Goal: Information Seeking & Learning: Learn about a topic

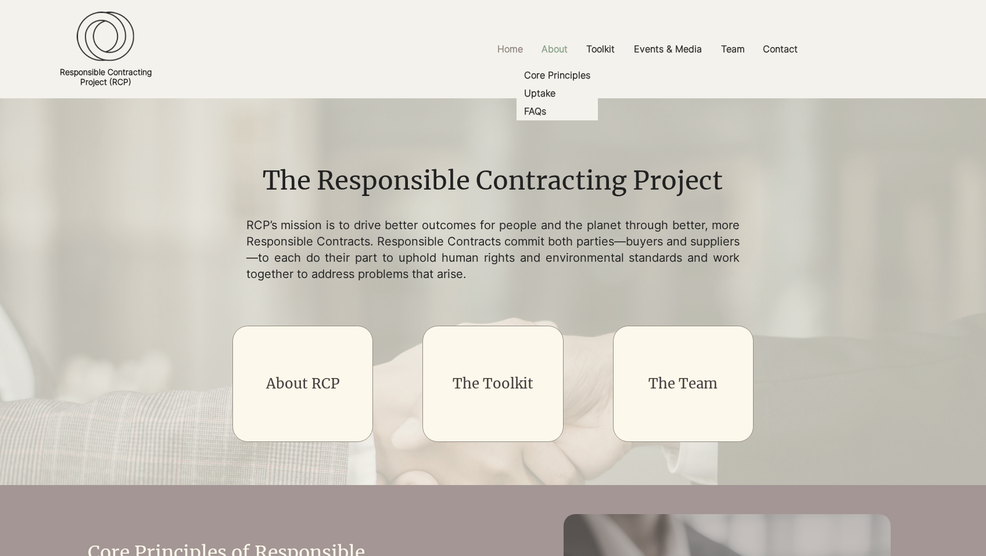
click at [555, 56] on p "About" at bounding box center [555, 49] width 38 height 26
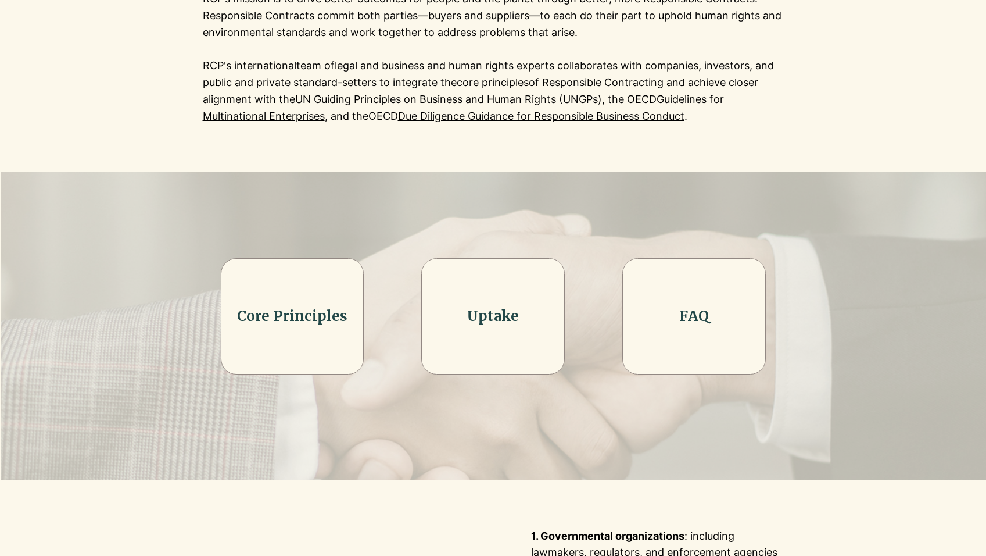
scroll to position [215, 0]
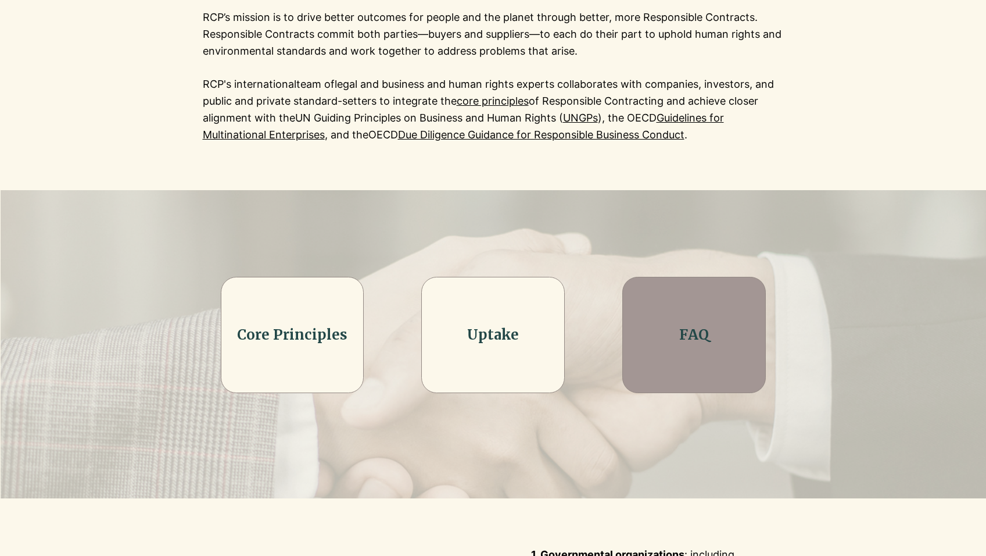
click at [733, 345] on h2 "FAQ" at bounding box center [694, 335] width 115 height 20
click at [700, 344] on link "FAQ" at bounding box center [694, 335] width 30 height 18
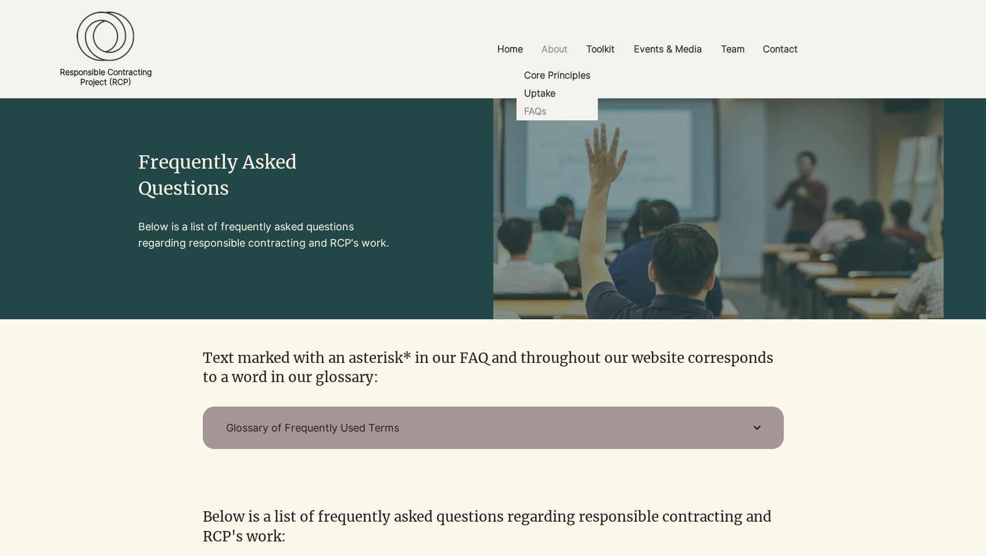
click at [563, 53] on p "About" at bounding box center [555, 49] width 38 height 26
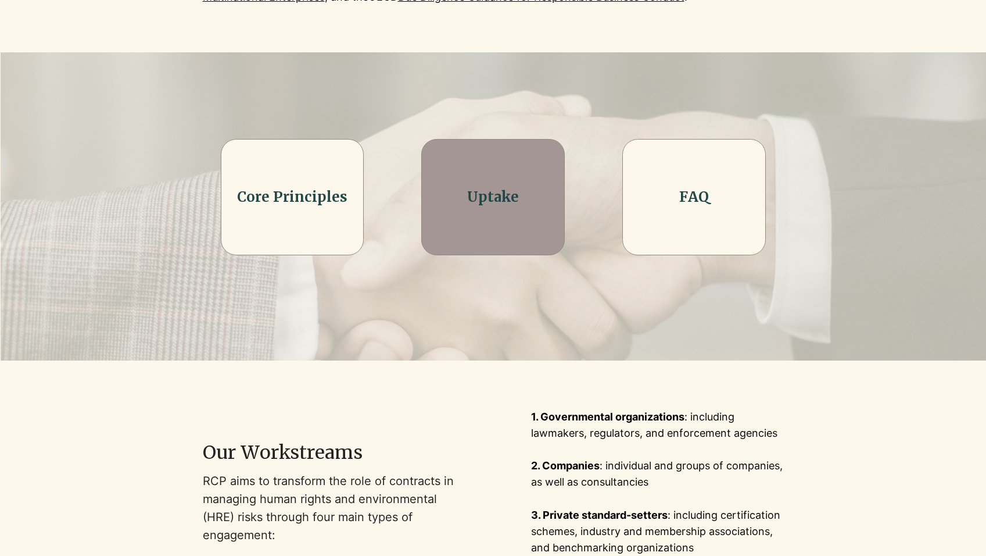
scroll to position [480, 0]
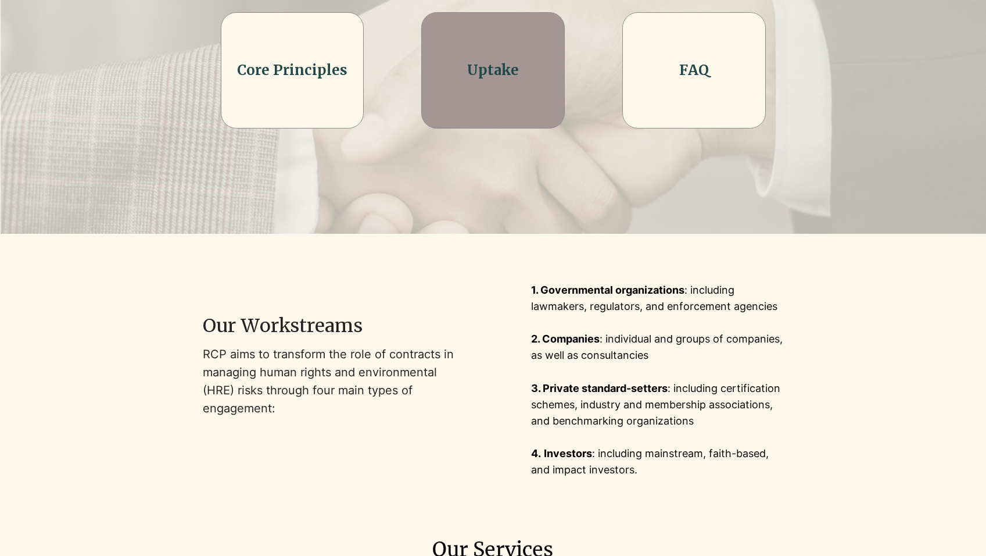
click at [499, 97] on div at bounding box center [493, 70] width 144 height 116
click at [492, 79] on link "Uptake" at bounding box center [493, 70] width 52 height 18
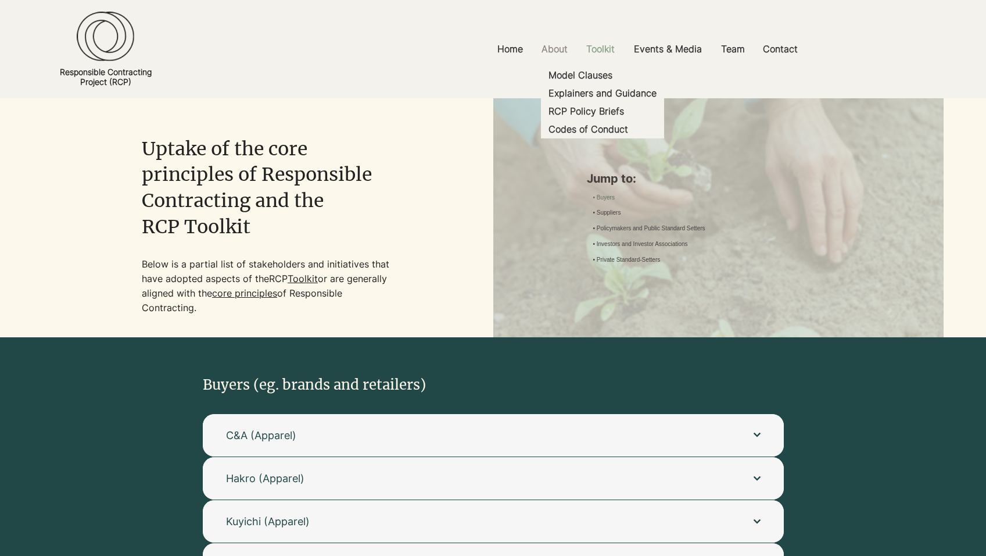
click at [603, 53] on p "Toolkit" at bounding box center [601, 49] width 40 height 26
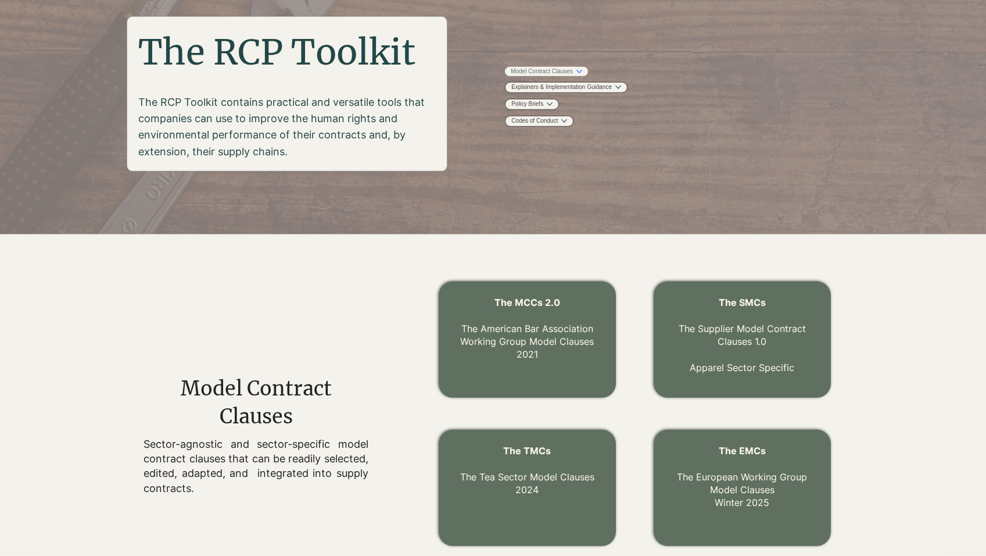
scroll to position [6, 0]
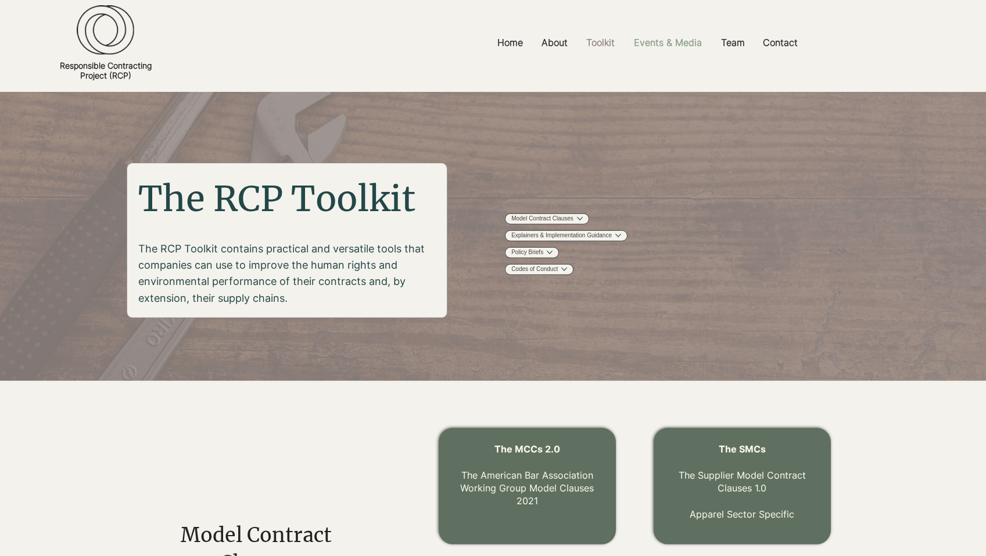
click at [653, 48] on p "Events & Media" at bounding box center [668, 43] width 80 height 26
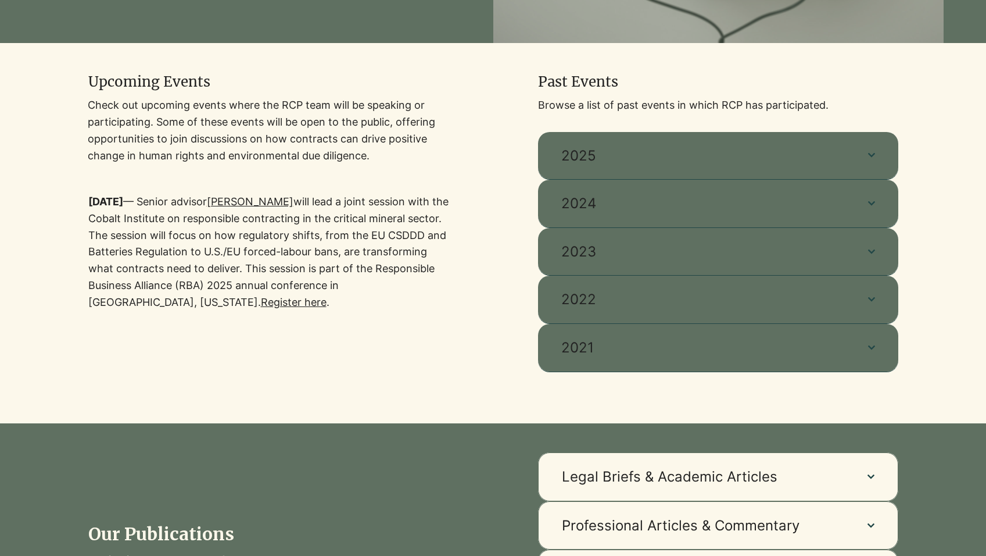
scroll to position [310, 0]
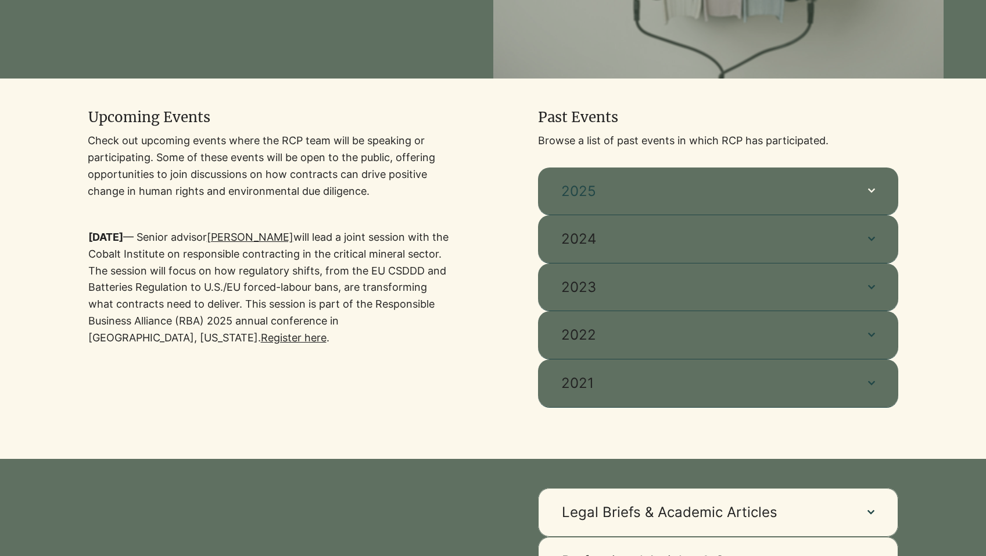
click at [619, 215] on button "2025" at bounding box center [718, 191] width 360 height 48
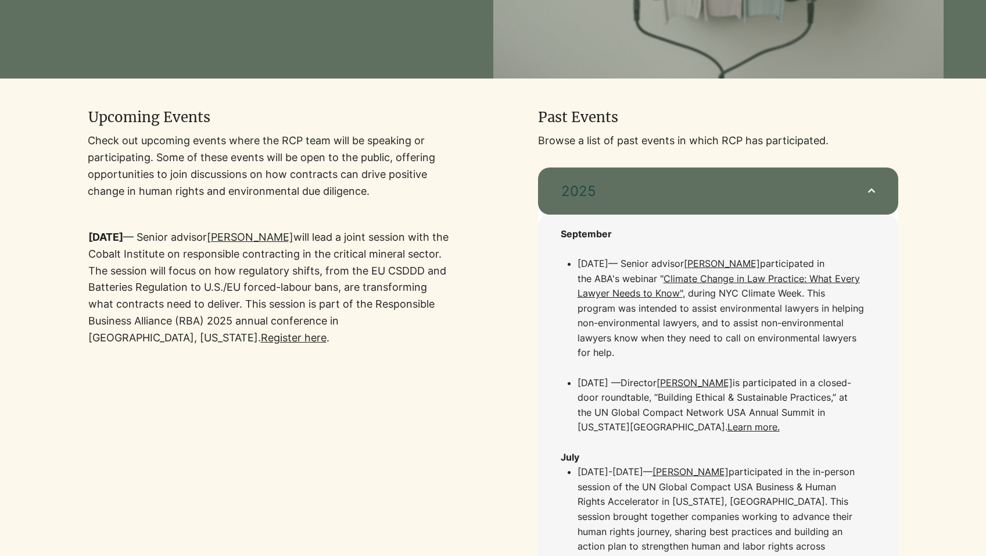
click at [619, 215] on button "2025" at bounding box center [718, 191] width 360 height 48
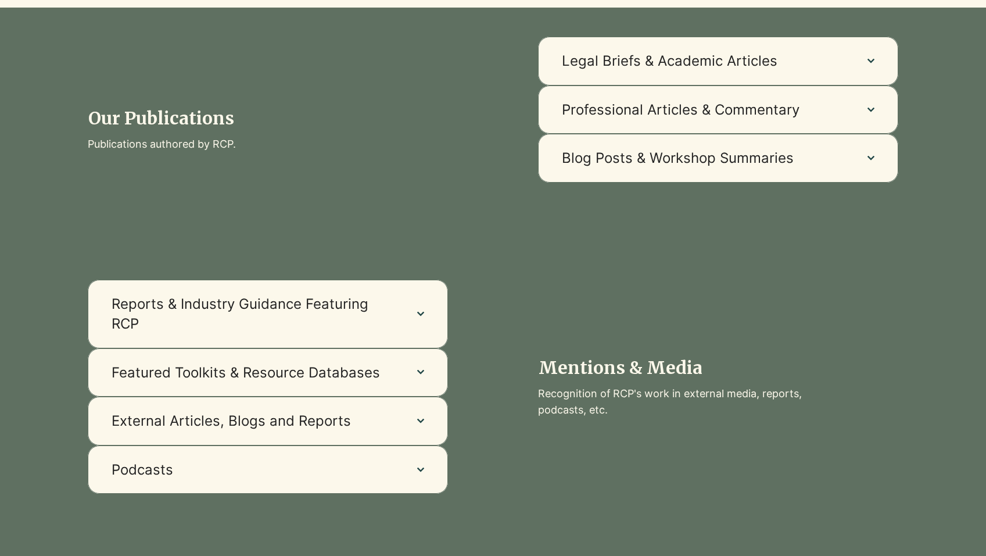
scroll to position [832, 0]
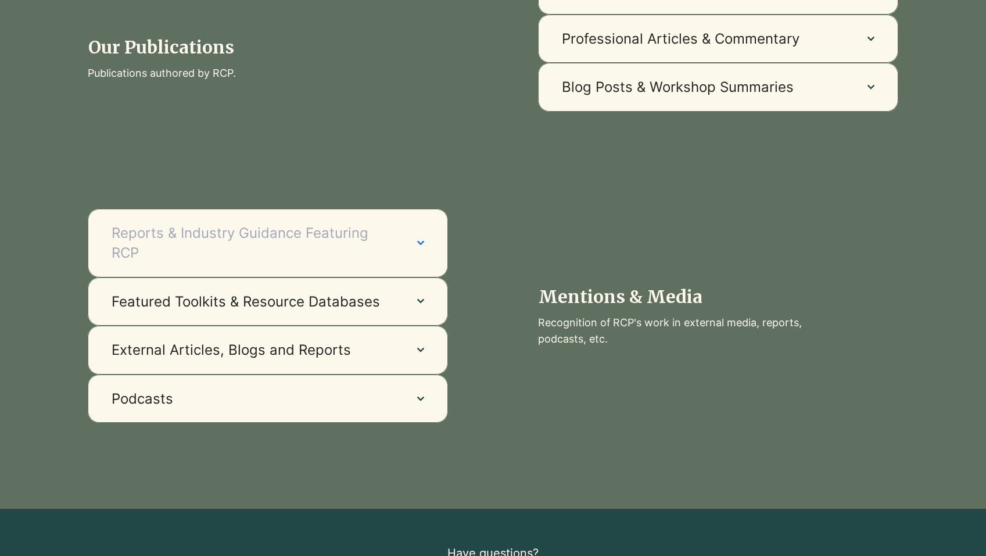
click at [399, 256] on button "Reports & Industry Guidance Featuring RCP" at bounding box center [268, 243] width 360 height 68
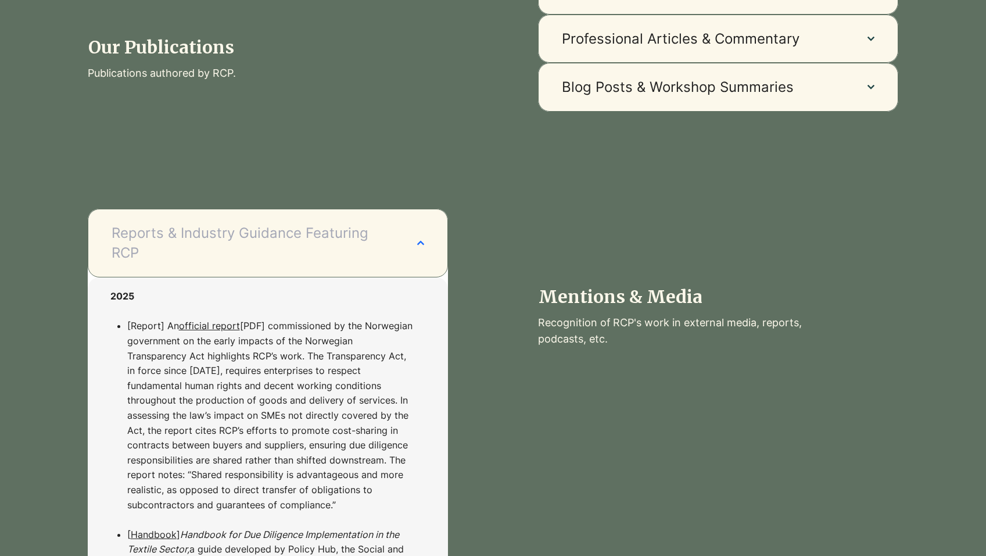
click at [399, 256] on button "Reports & Industry Guidance Featuring RCP" at bounding box center [268, 243] width 360 height 68
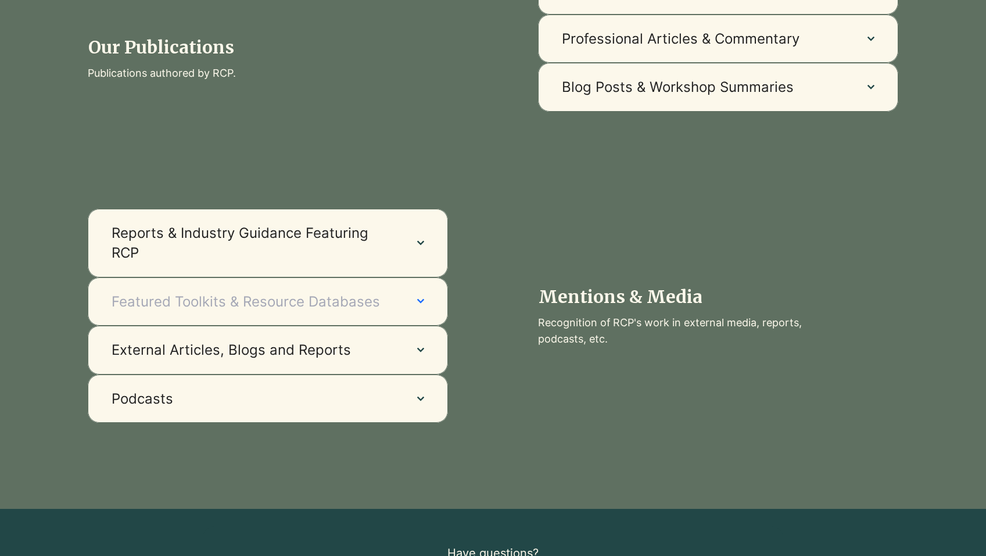
click at [400, 308] on button "Featured Toolkits & Resource Databases" at bounding box center [268, 301] width 360 height 49
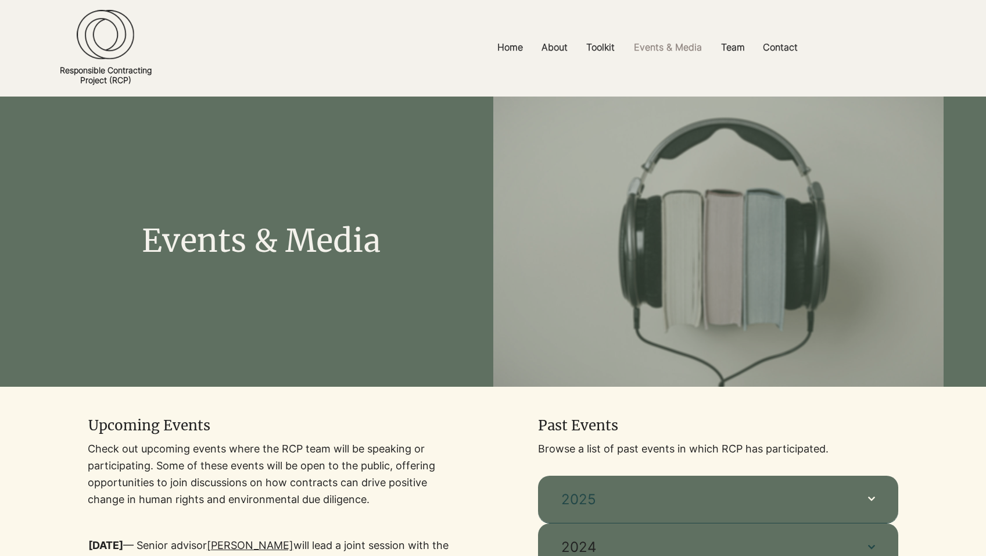
scroll to position [0, 0]
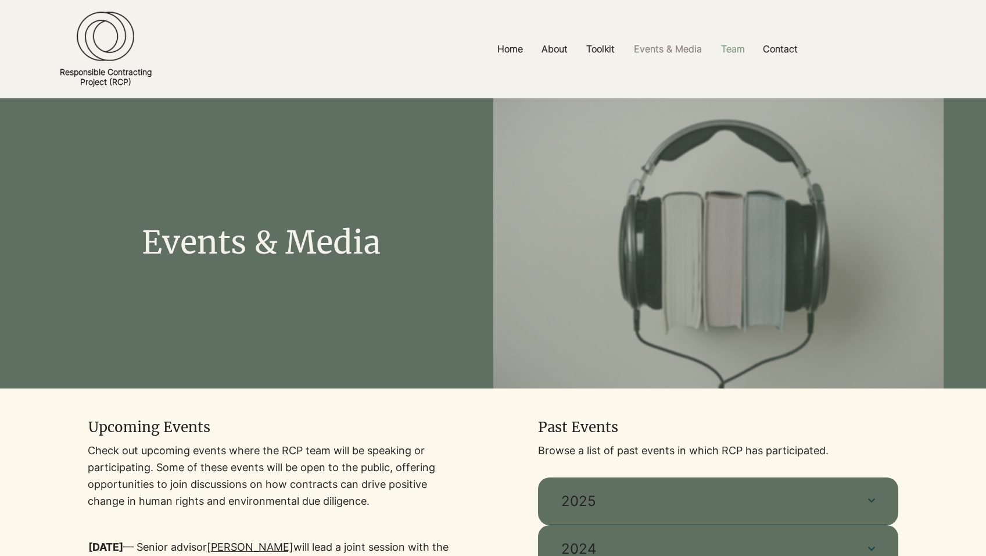
click at [728, 52] on p "Team" at bounding box center [733, 49] width 35 height 26
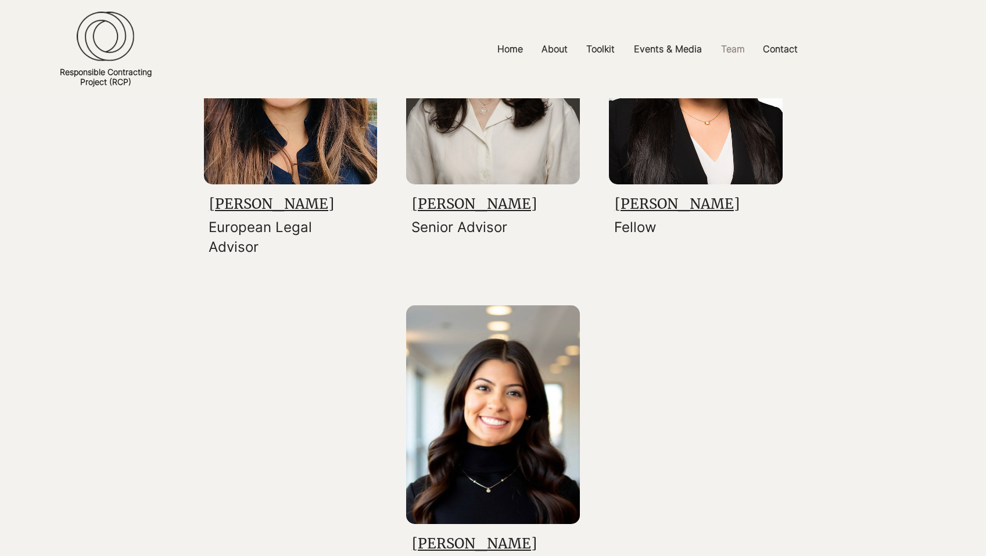
scroll to position [1868, 0]
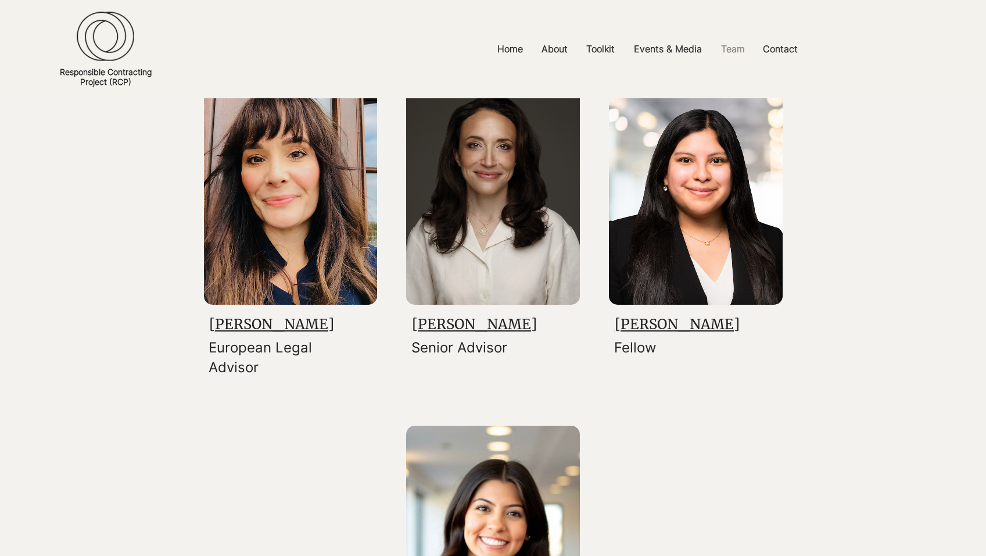
click at [671, 333] on link "[PERSON_NAME]" at bounding box center [677, 324] width 125 height 18
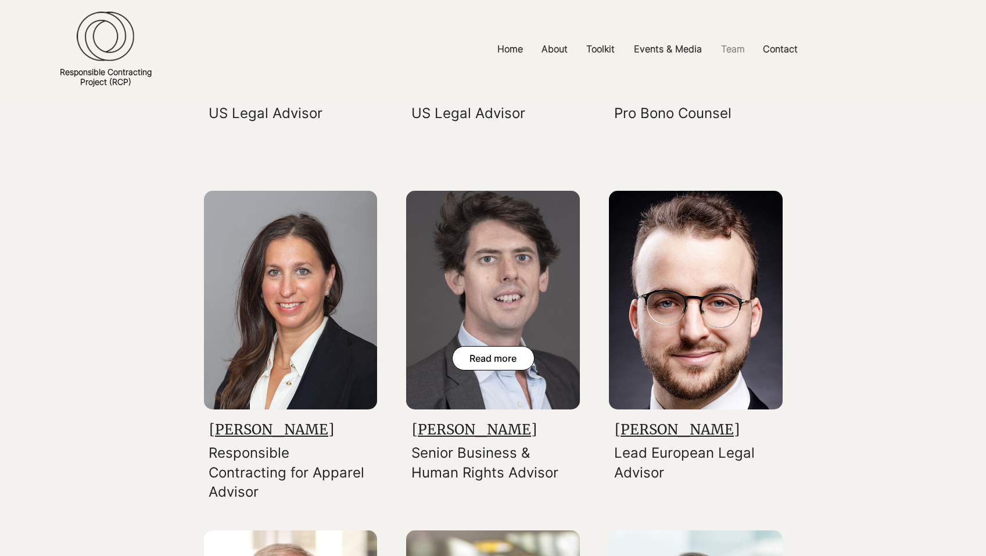
scroll to position [1106, 0]
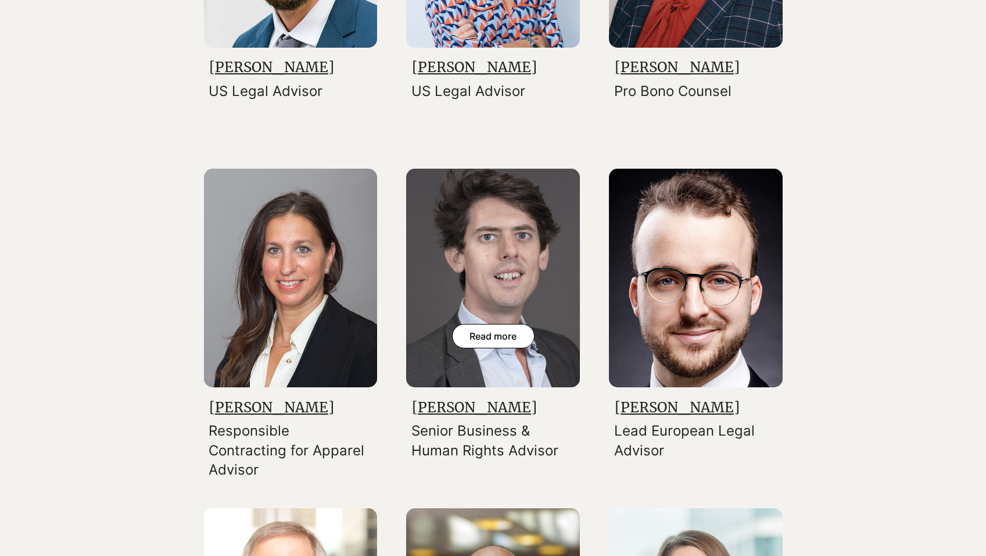
click at [491, 324] on img at bounding box center [493, 278] width 174 height 219
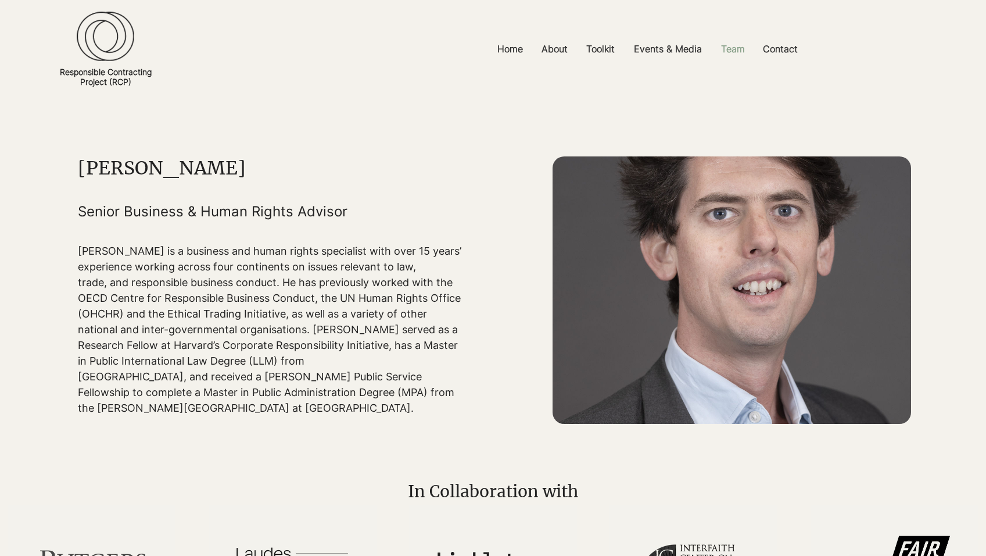
click at [731, 56] on p "Team" at bounding box center [733, 49] width 35 height 26
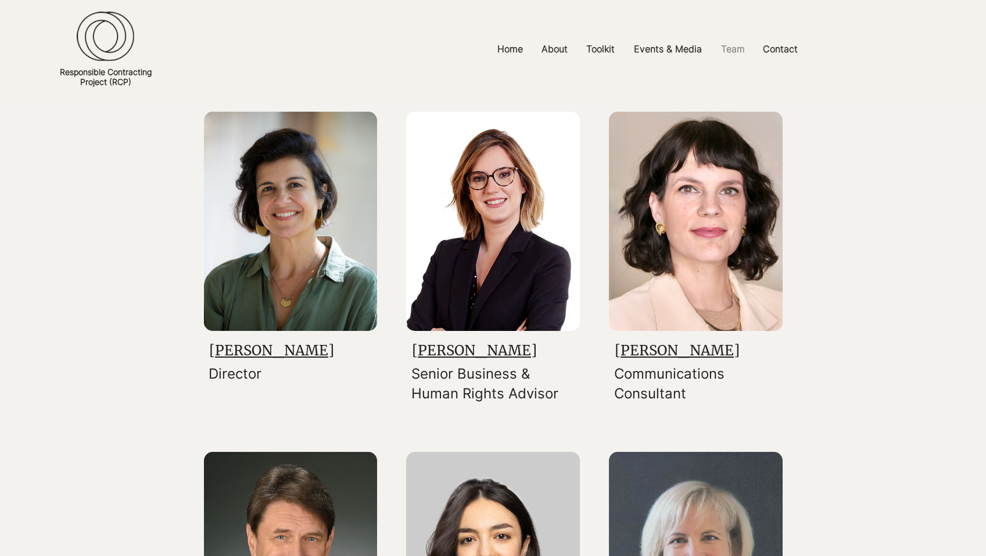
scroll to position [132, 0]
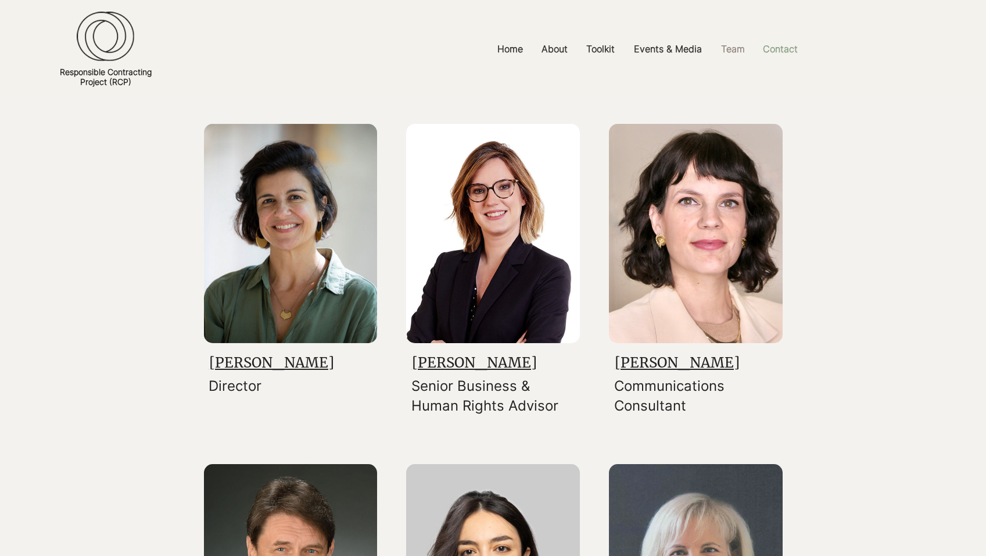
click at [788, 57] on p "Contact" at bounding box center [780, 49] width 47 height 26
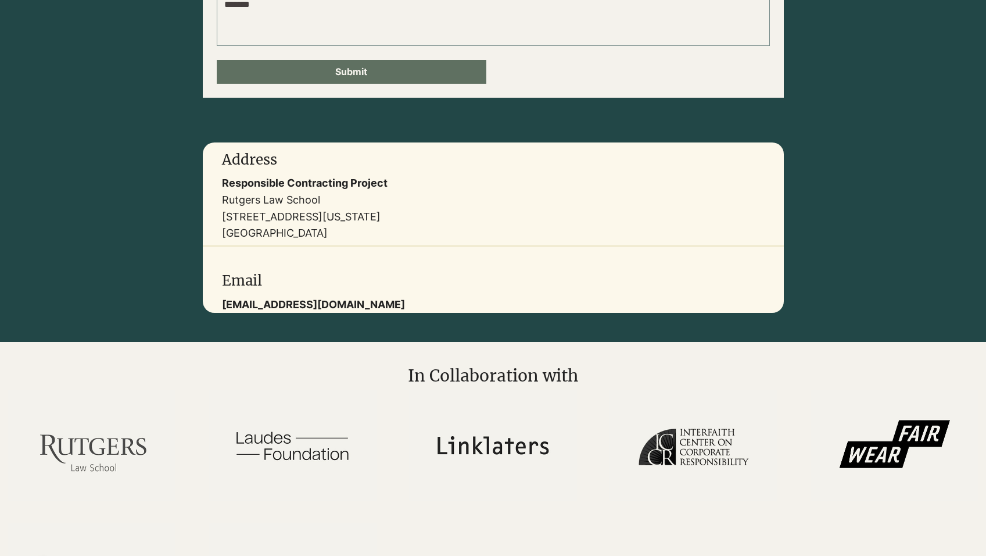
scroll to position [392, 0]
